Goal: Transaction & Acquisition: Purchase product/service

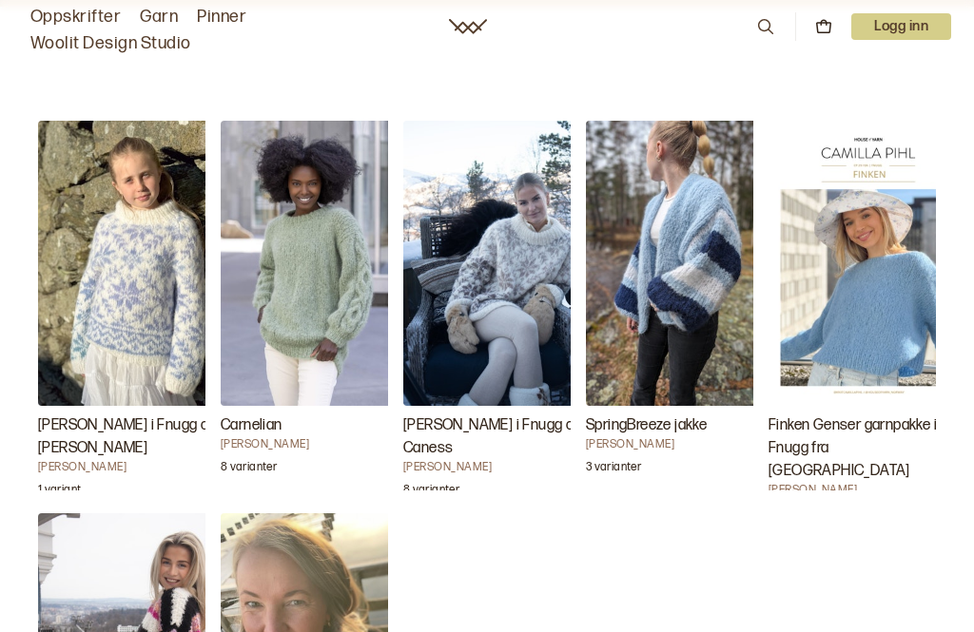
scroll to position [1902, 0]
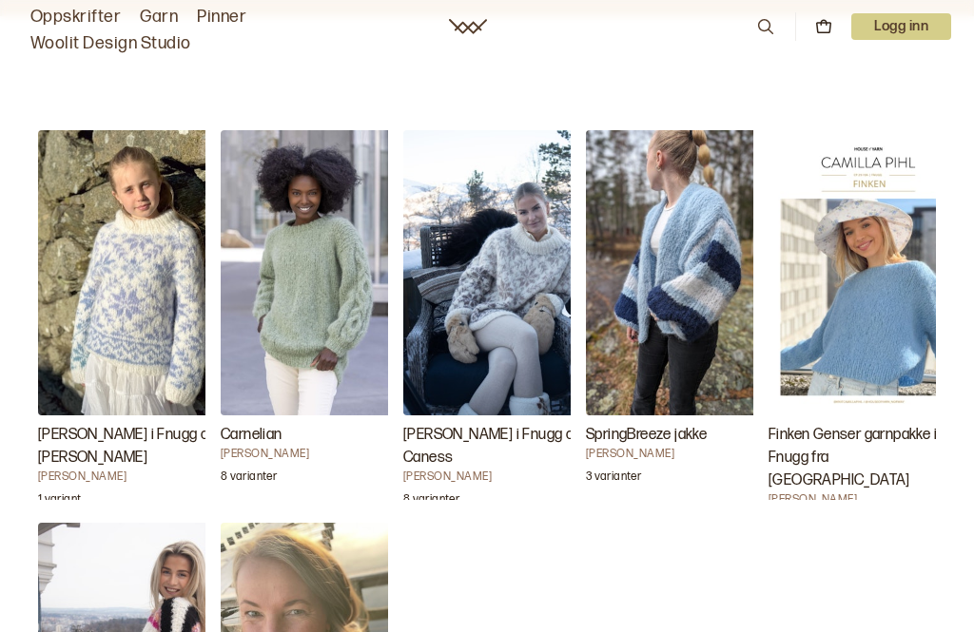
click at [810, 328] on img "Finken Genser garnpakke i Fnugg fra House of Yarn" at bounding box center [863, 272] width 190 height 285
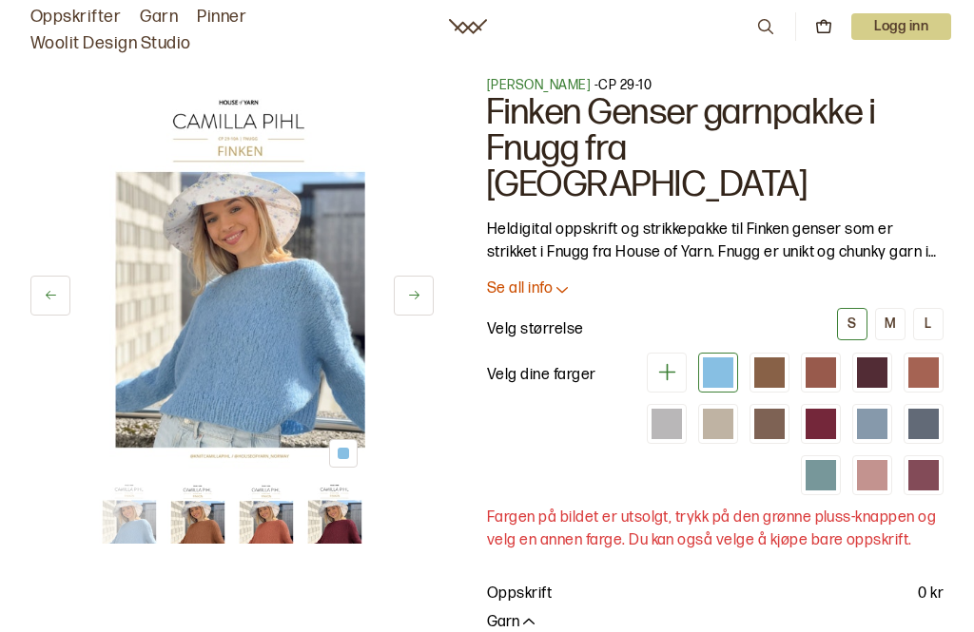
click at [387, 291] on div "1 av 14" at bounding box center [231, 275] width 403 height 399
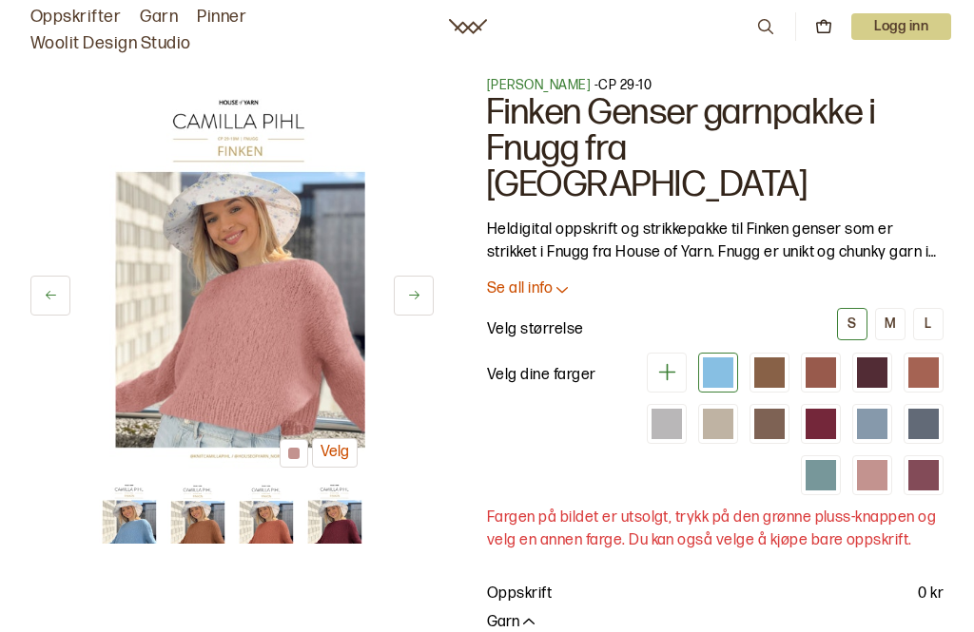
click at [416, 304] on button at bounding box center [414, 296] width 40 height 40
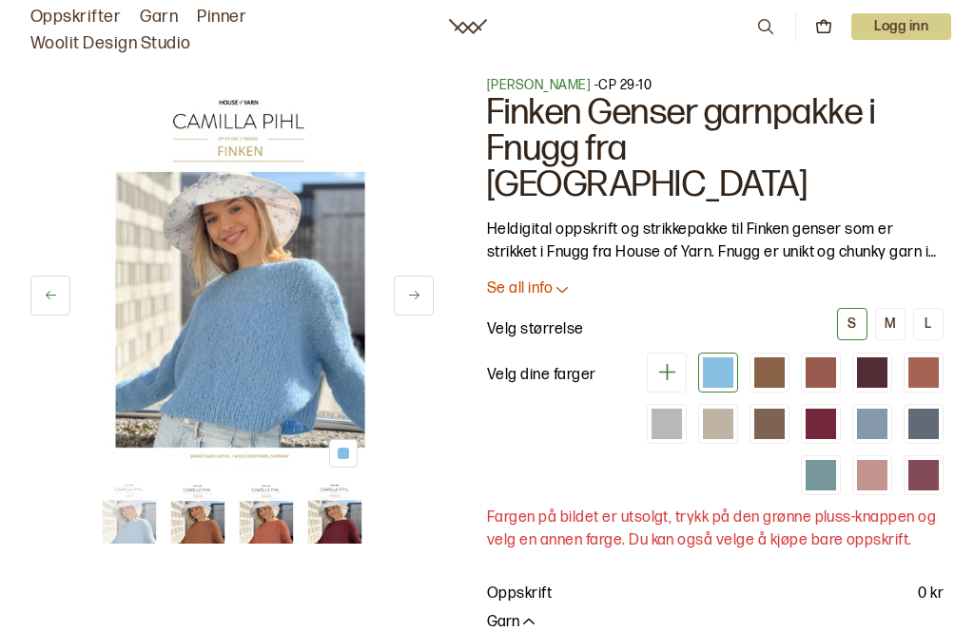
click at [418, 304] on button at bounding box center [414, 296] width 40 height 40
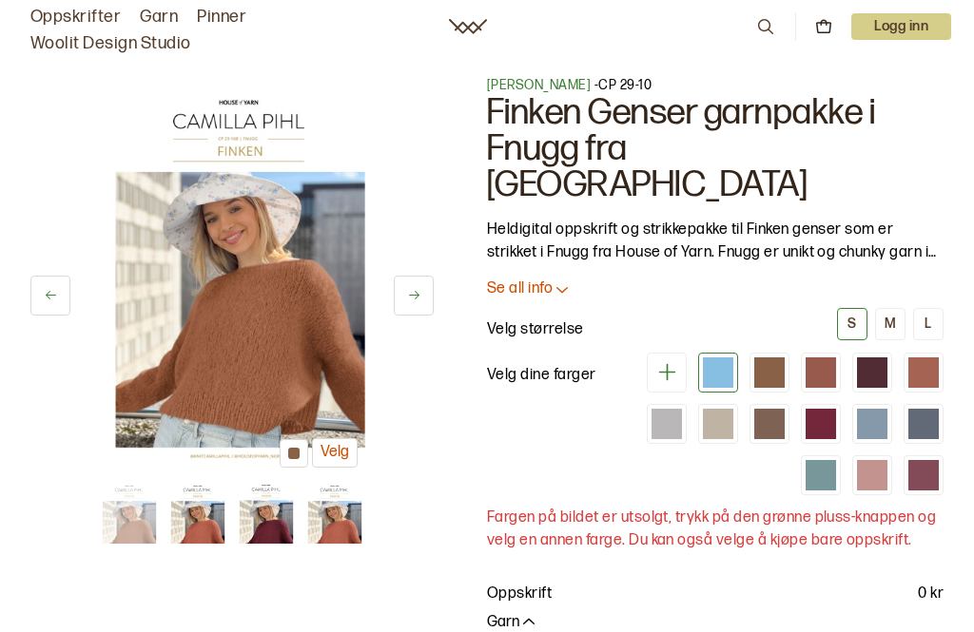
click at [433, 302] on button at bounding box center [414, 296] width 40 height 40
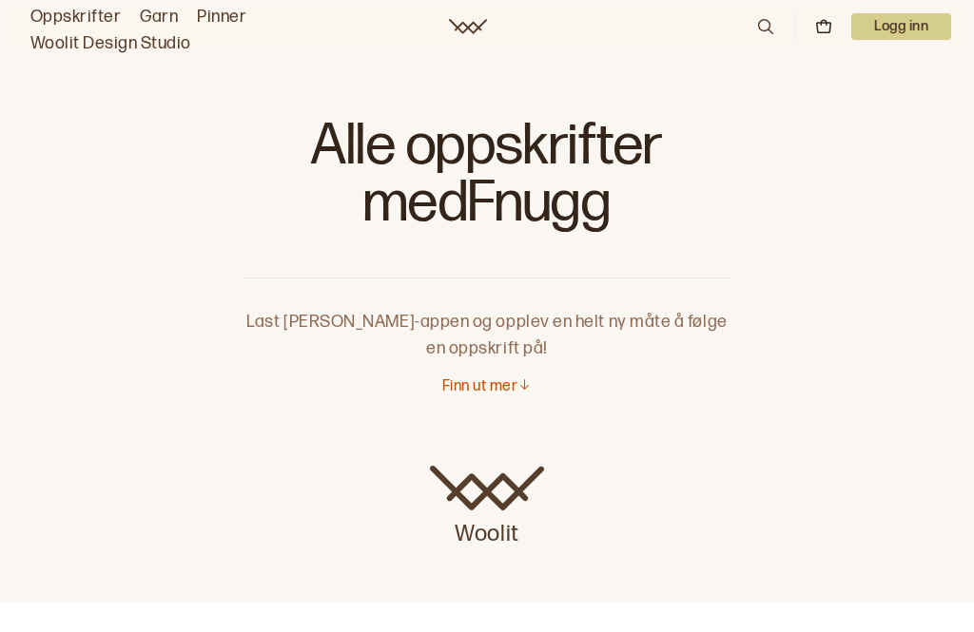
click at [971, 624] on h2 "Produkter" at bounding box center [487, 639] width 974 height 72
click at [748, 543] on div "Woolit" at bounding box center [487, 500] width 974 height 129
